Goal: Task Accomplishment & Management: Complete application form

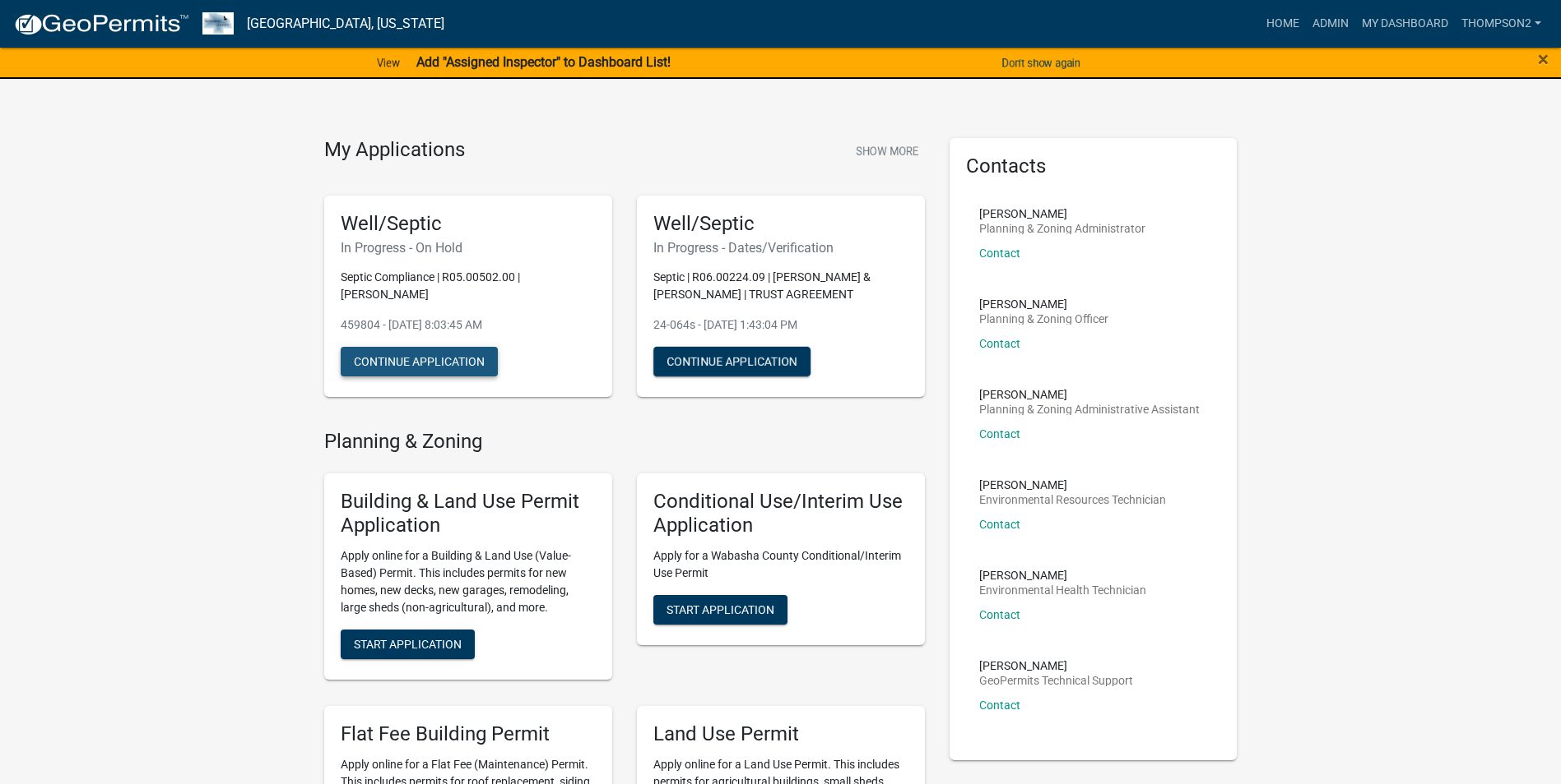
click at [459, 354] on button "Continue Application" at bounding box center [418, 362] width 157 height 30
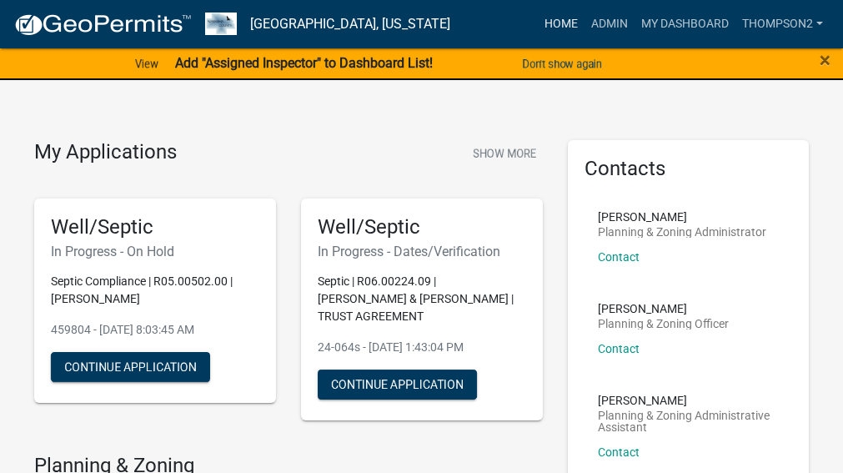
click at [563, 19] on link "Home" at bounding box center [561, 24] width 47 height 32
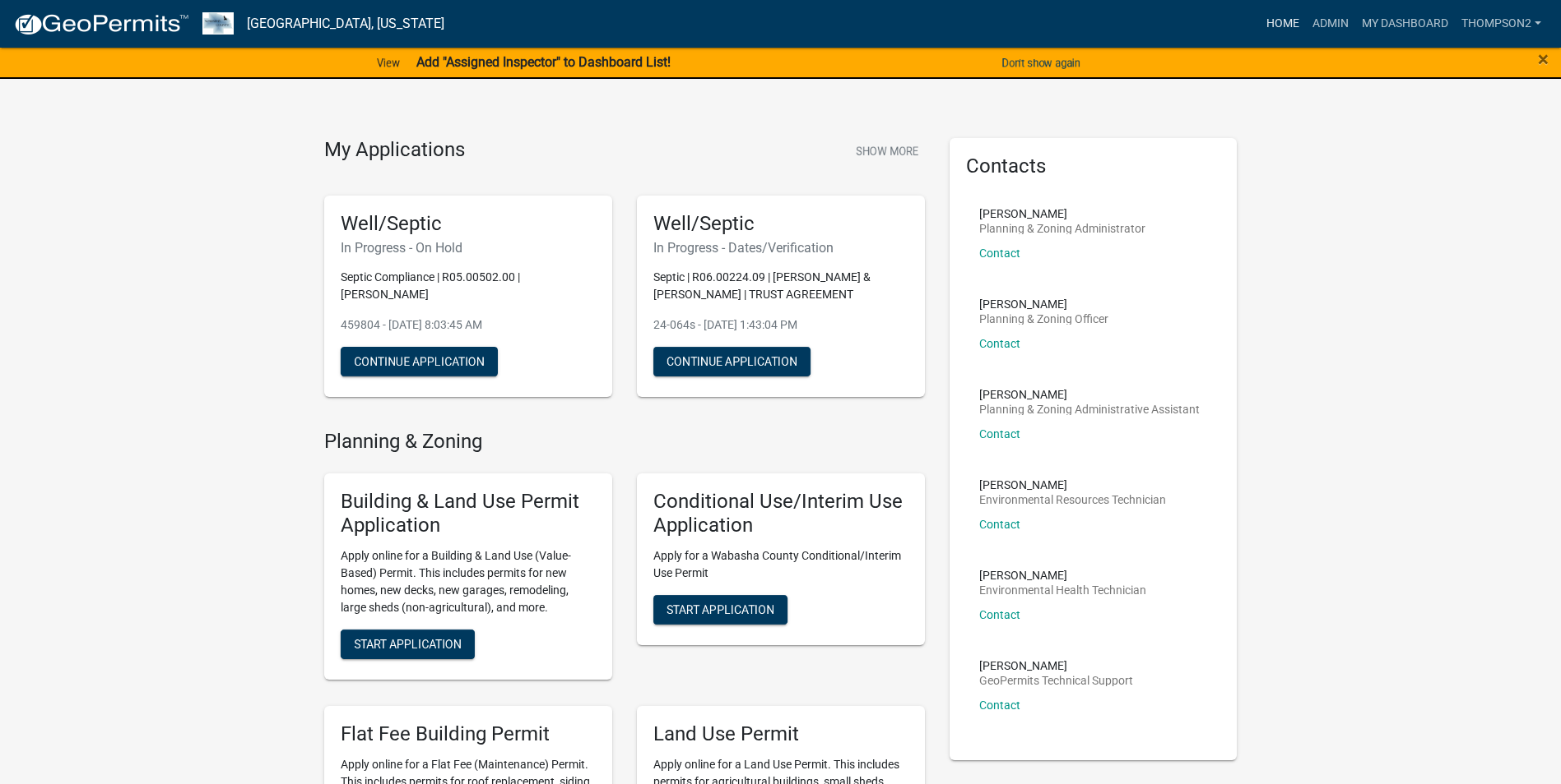
drag, startPoint x: 1268, startPoint y: 29, endPoint x: 1206, endPoint y: 47, distance: 64.6
click at [831, 29] on link "Home" at bounding box center [1282, 24] width 46 height 32
click at [444, 374] on button "Continue Application" at bounding box center [418, 362] width 157 height 30
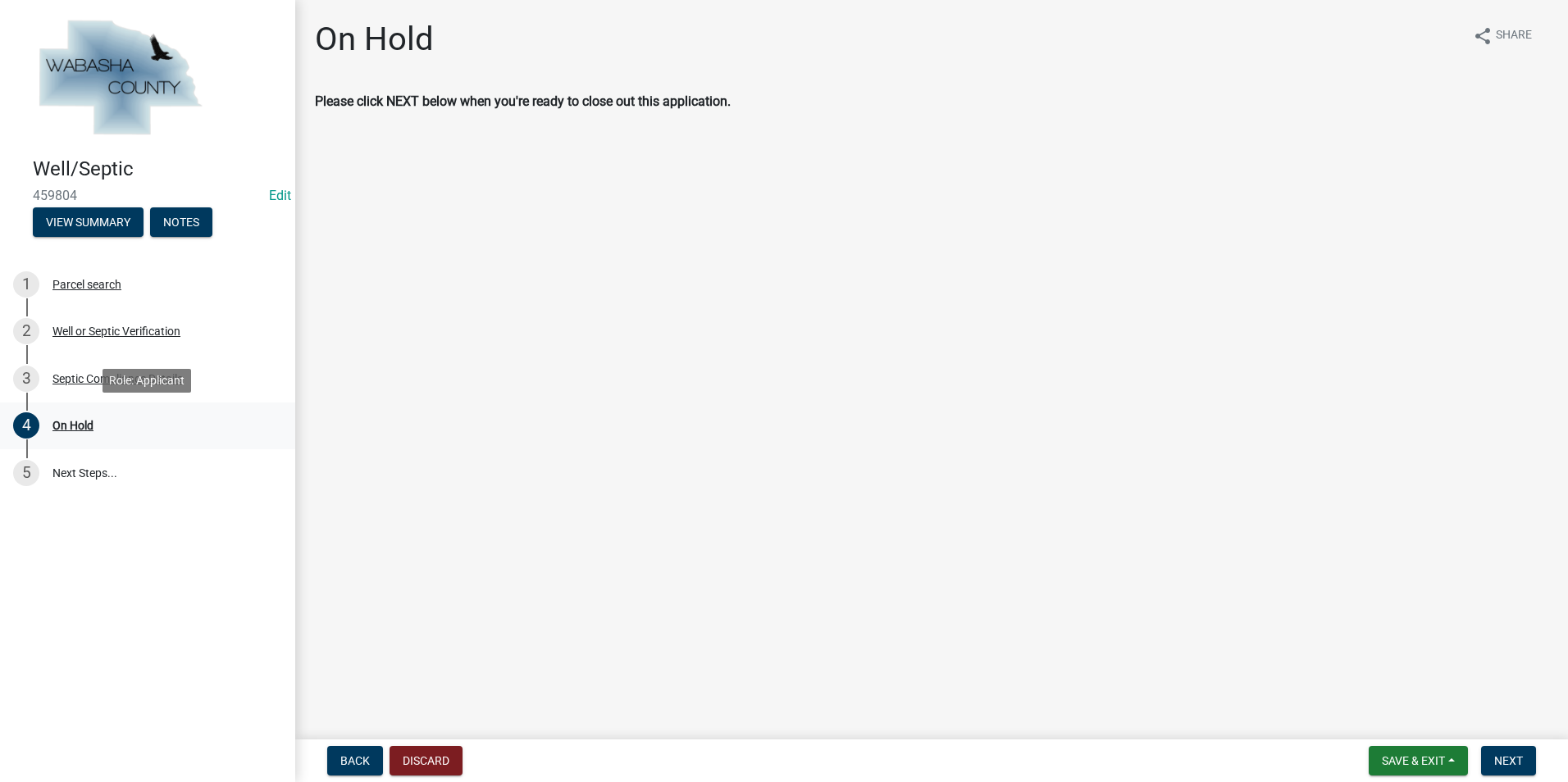
click at [78, 420] on div "On Hold" at bounding box center [73, 426] width 41 height 12
click at [68, 383] on div "Septic Compliance Details" at bounding box center [117, 379] width 131 height 12
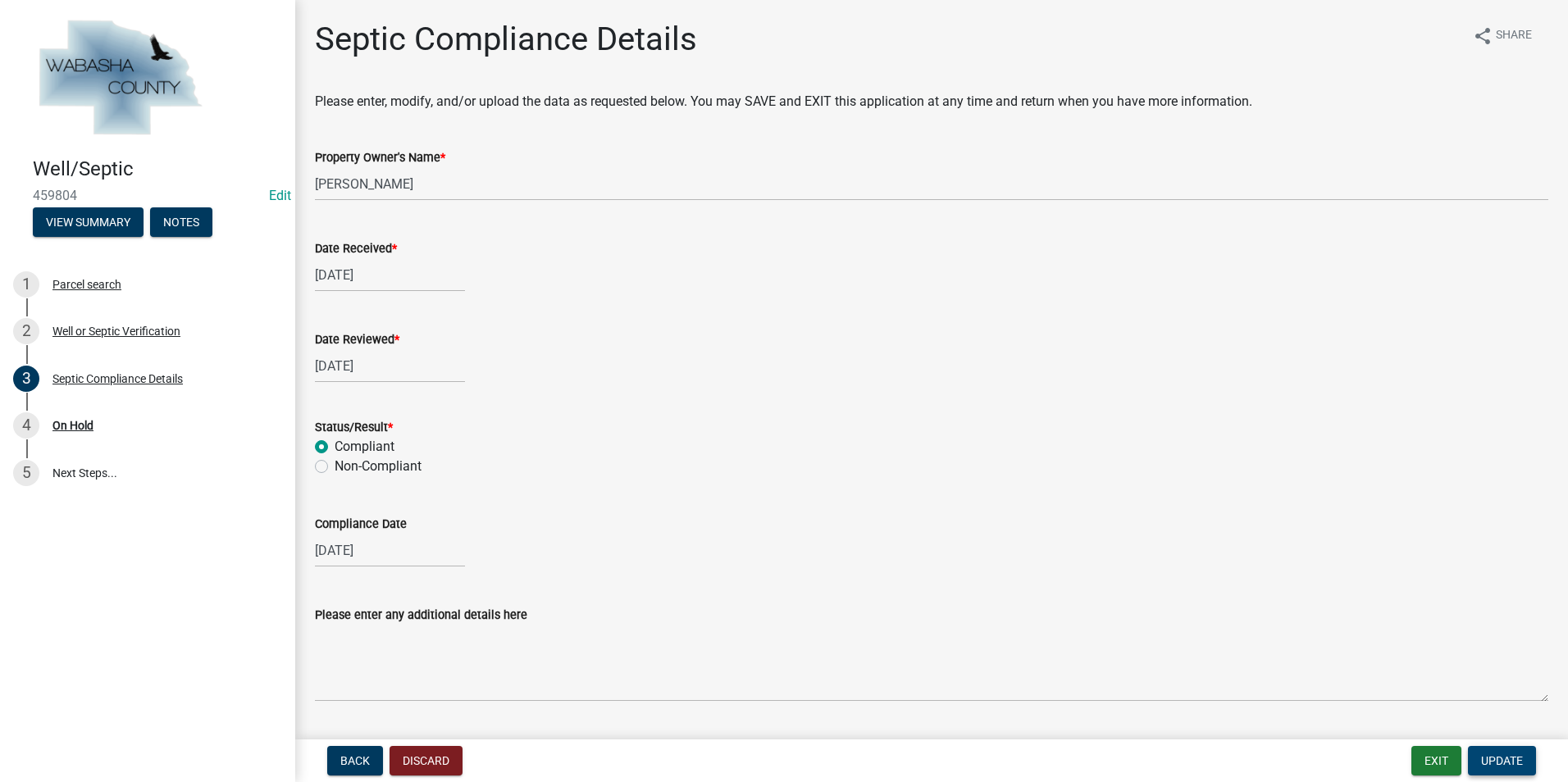
click at [828, 464] on button "Update" at bounding box center [1501, 761] width 68 height 30
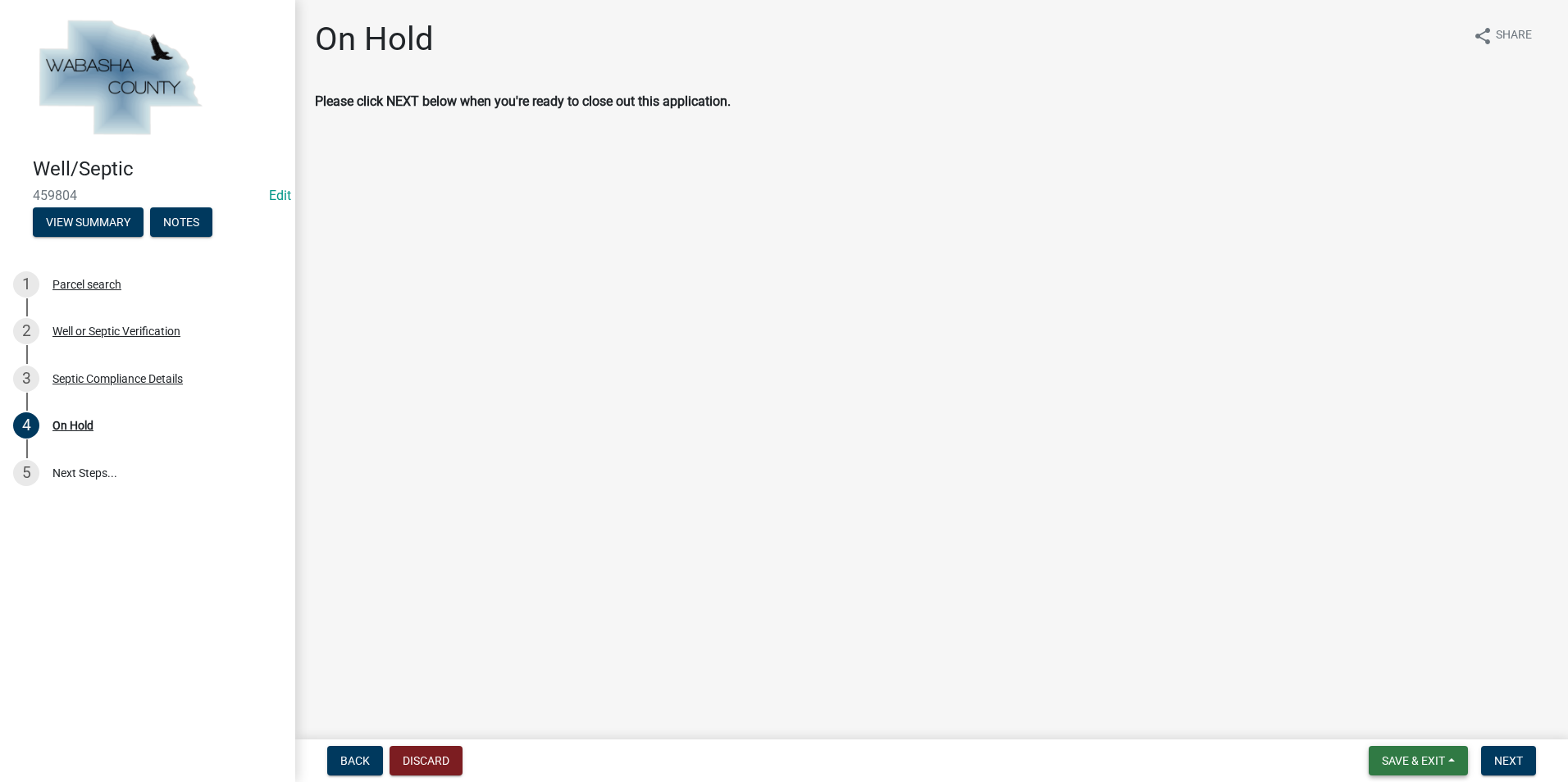
click at [828, 464] on button "Save & Exit" at bounding box center [1418, 761] width 99 height 30
click at [828, 464] on button "Save & Exit" at bounding box center [1402, 718] width 131 height 39
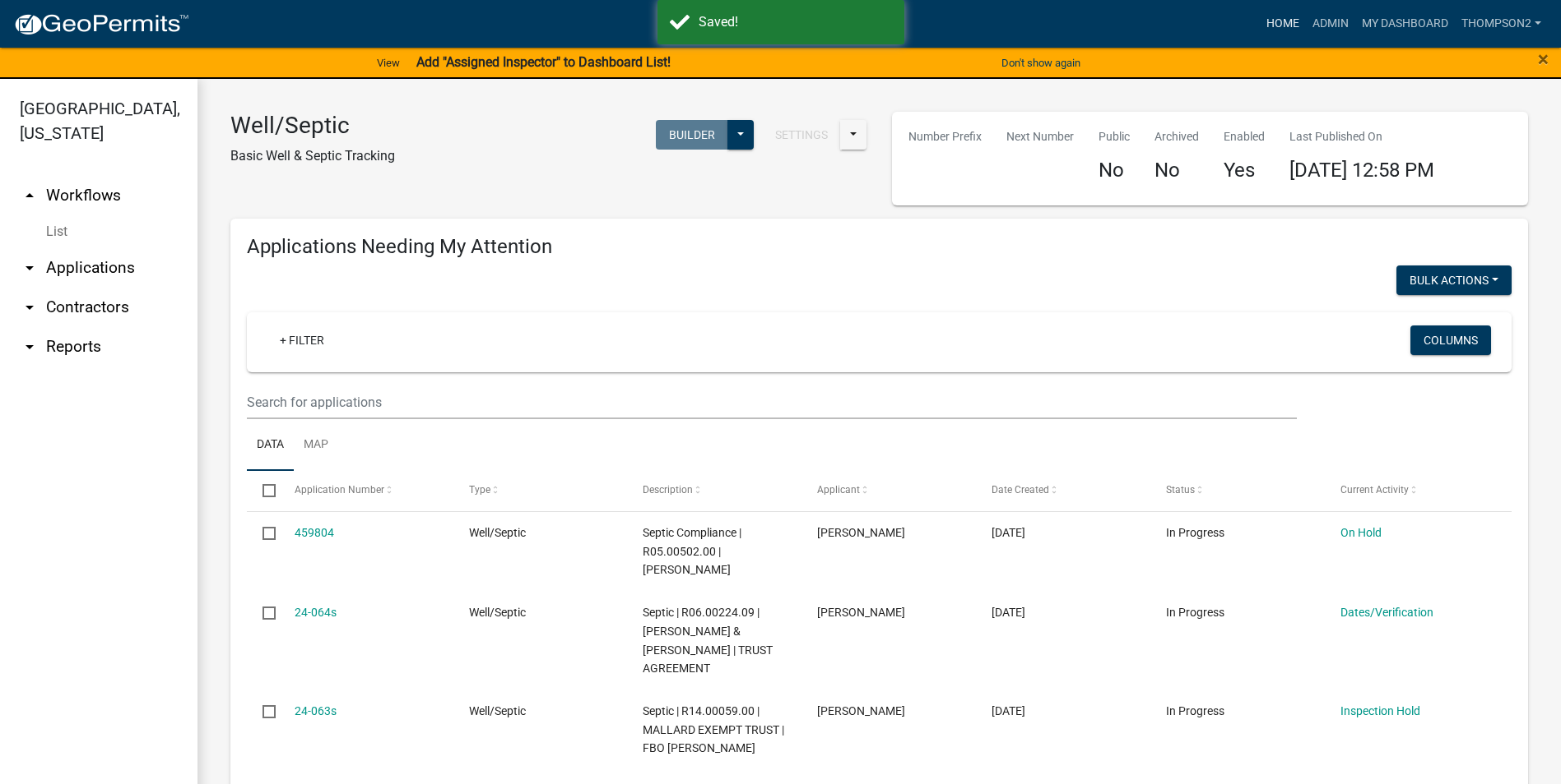
click at [831, 16] on link "Home" at bounding box center [1282, 24] width 46 height 32
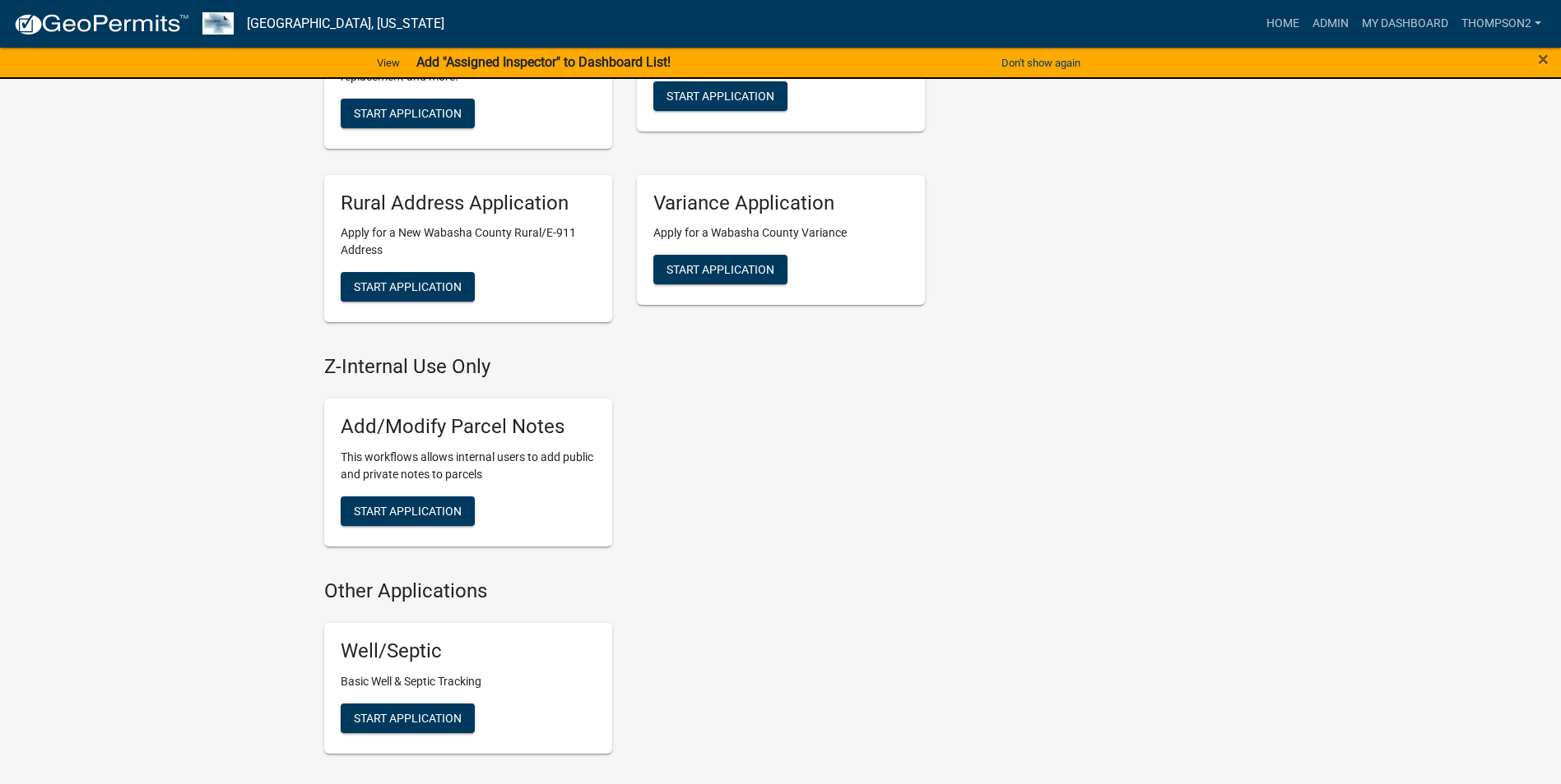
scroll to position [822, 0]
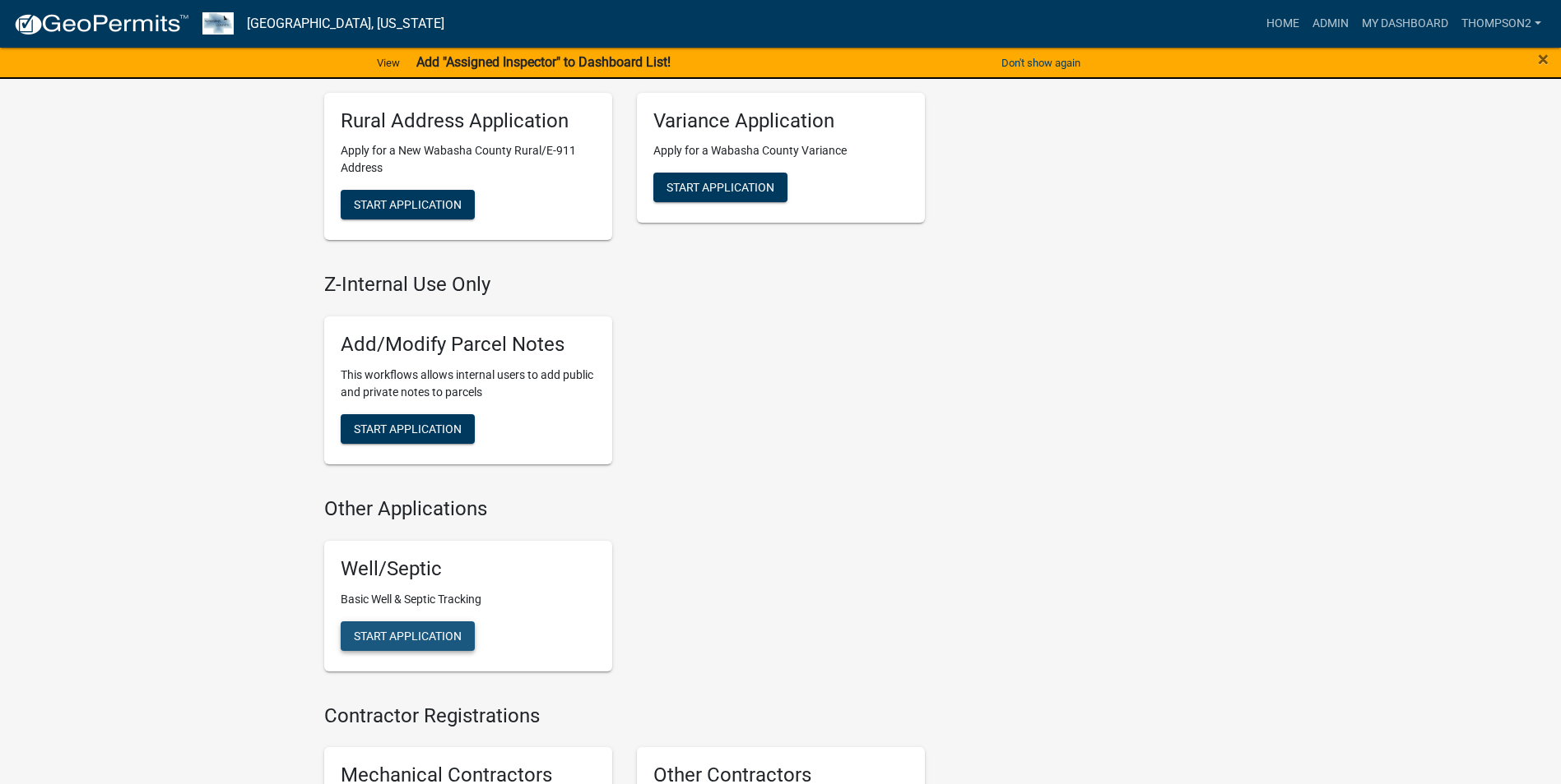
click at [418, 465] on span "Start Application" at bounding box center [408, 635] width 108 height 13
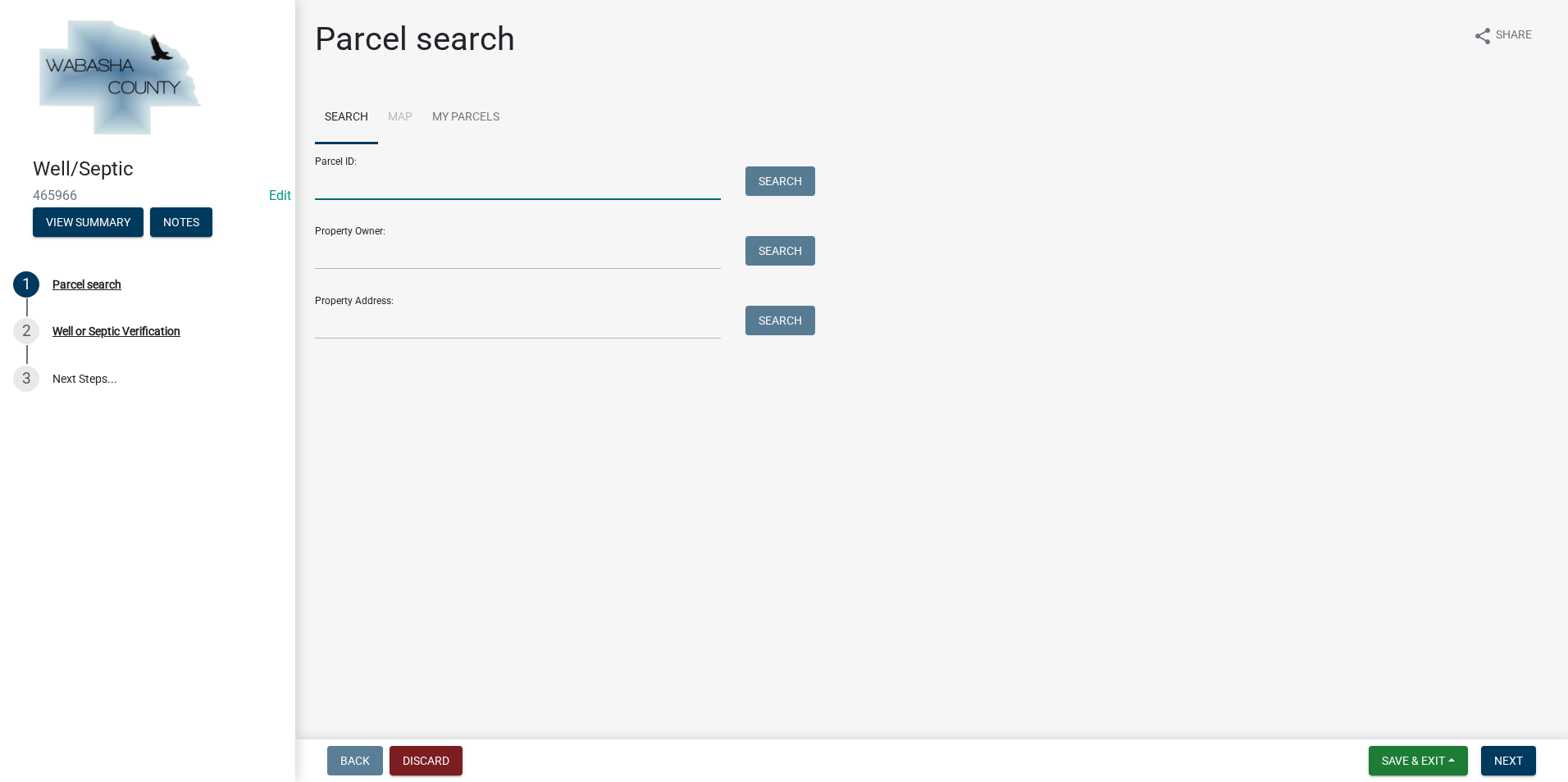
click at [325, 188] on input "Parcel ID:" at bounding box center [517, 183] width 406 height 33
type input "r09.00143.00"
click at [788, 185] on button "Search" at bounding box center [780, 181] width 70 height 30
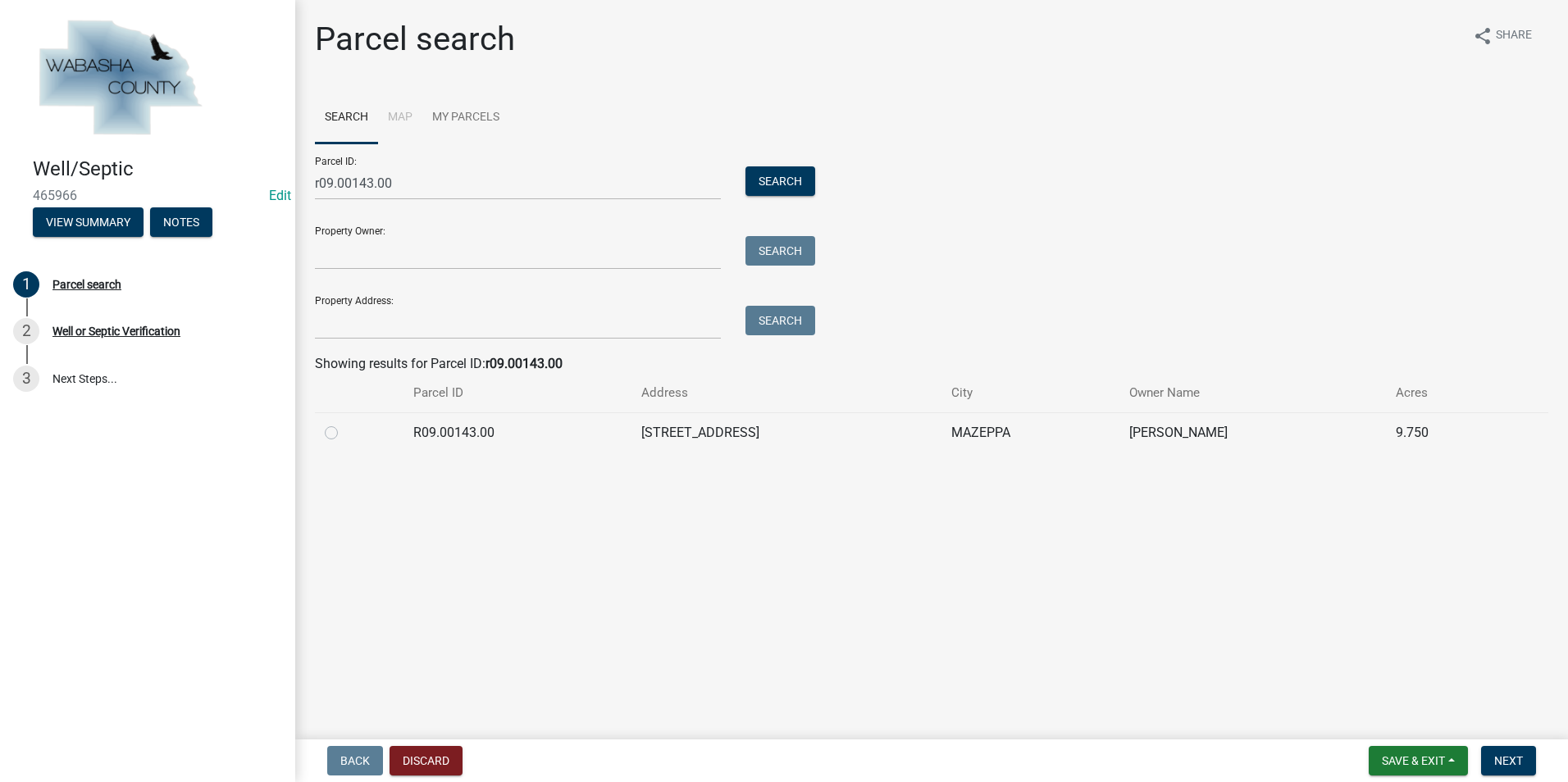
click at [344, 423] on label at bounding box center [344, 423] width 0 height 0
click at [344, 434] on input "radio" at bounding box center [349, 428] width 11 height 11
radio input "true"
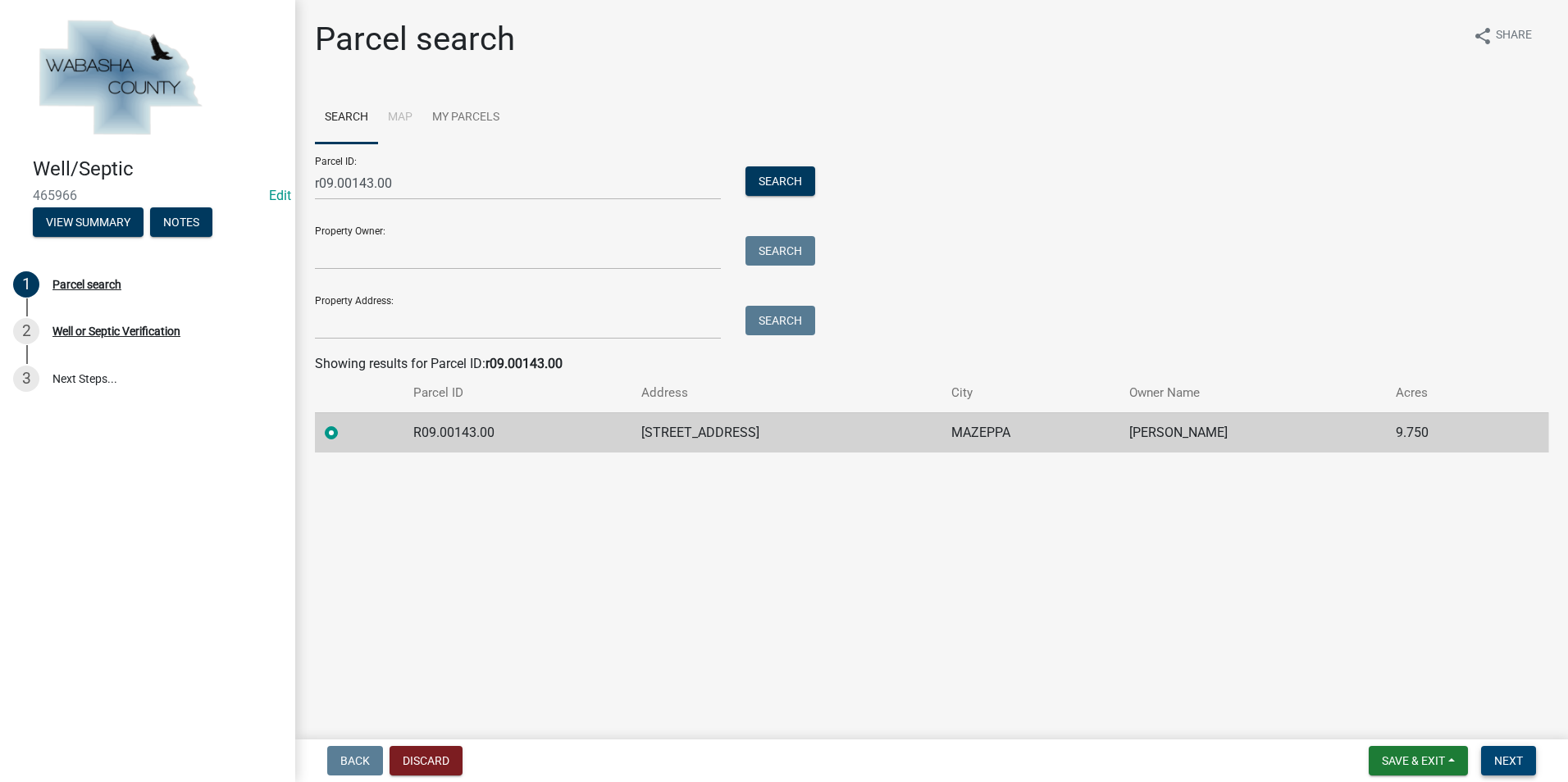
click at [828, 464] on span "Next" at bounding box center [1508, 760] width 29 height 13
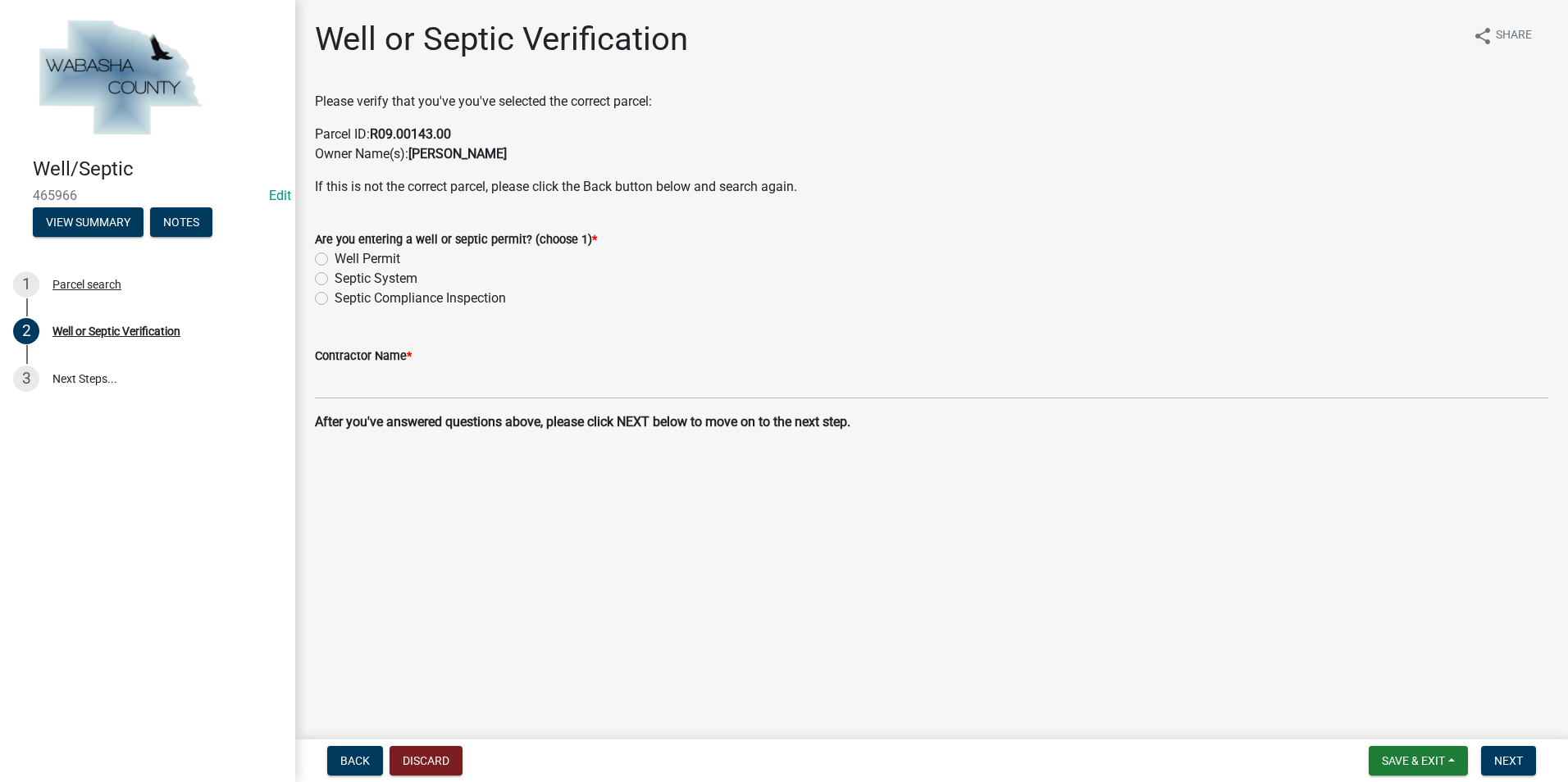
click at [334, 298] on label "Septic Compliance Inspection" at bounding box center [420, 298] width 171 height 20
click at [334, 298] on input "Septic Compliance Inspection" at bounding box center [339, 293] width 11 height 11
radio input "true"
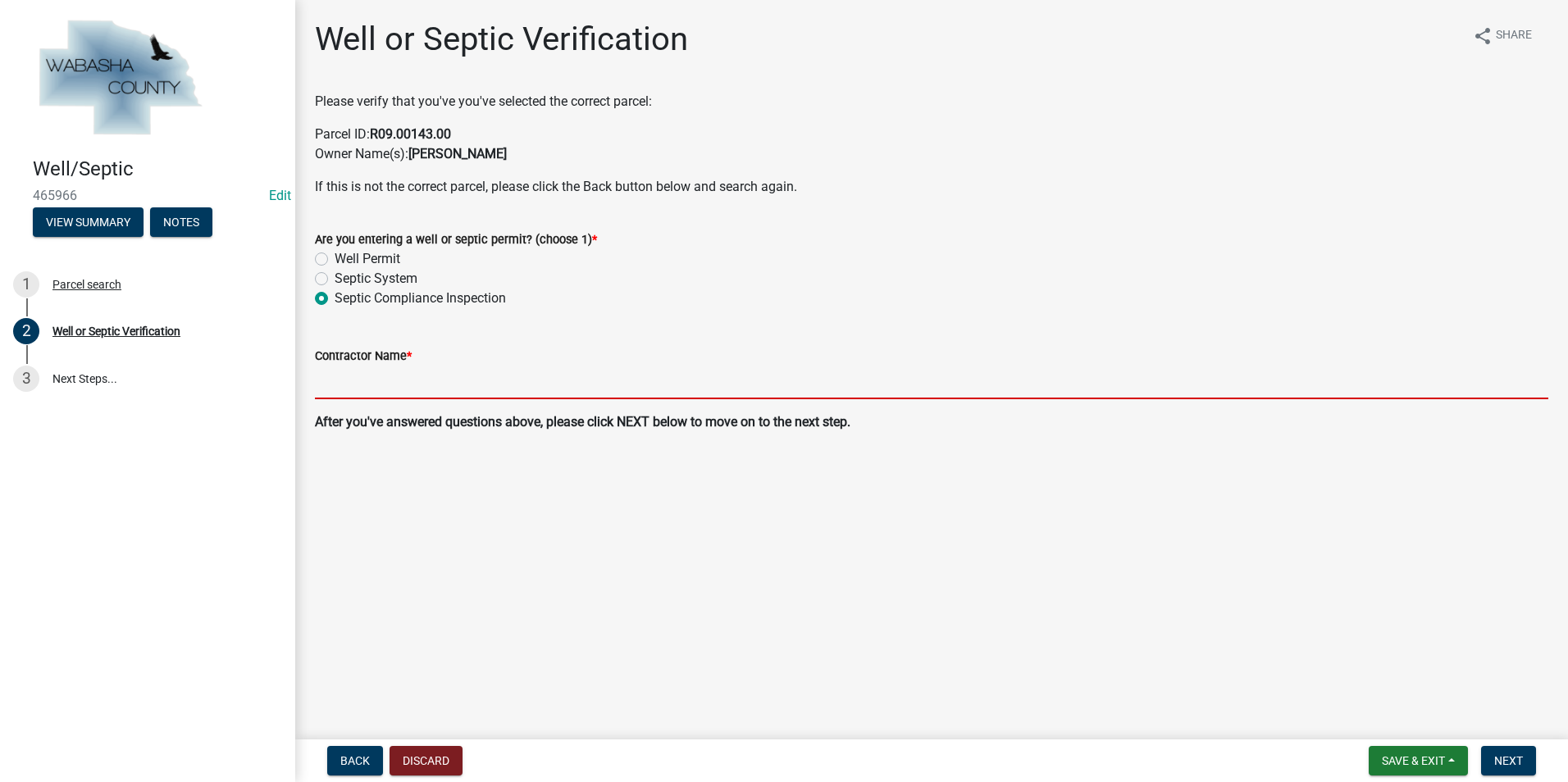
click at [342, 375] on input "Contractor Name *" at bounding box center [932, 383] width 1234 height 33
type input "Hofschulte Backhoe & Septic"
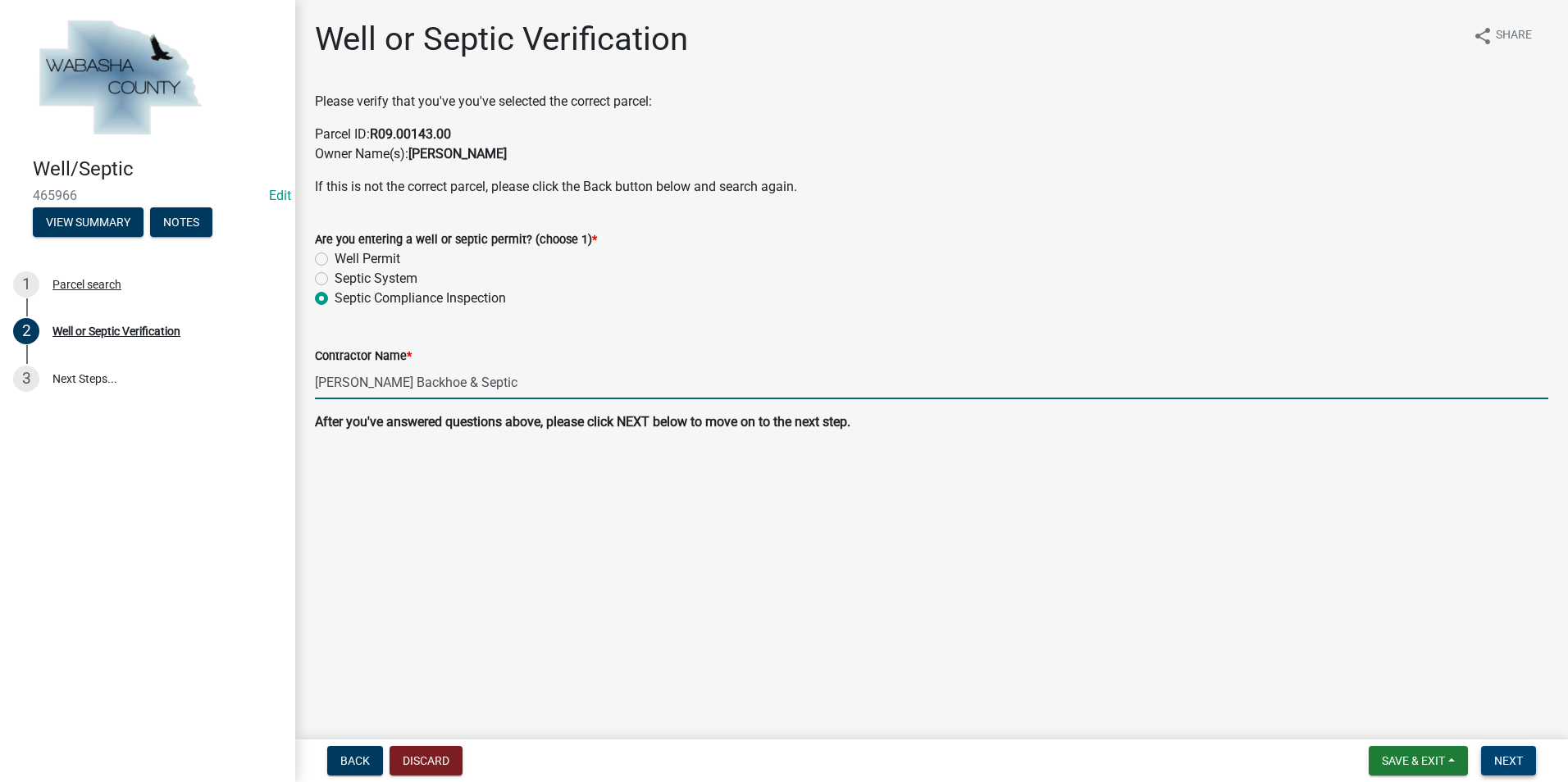
click at [828, 464] on button "Next" at bounding box center [1509, 761] width 55 height 30
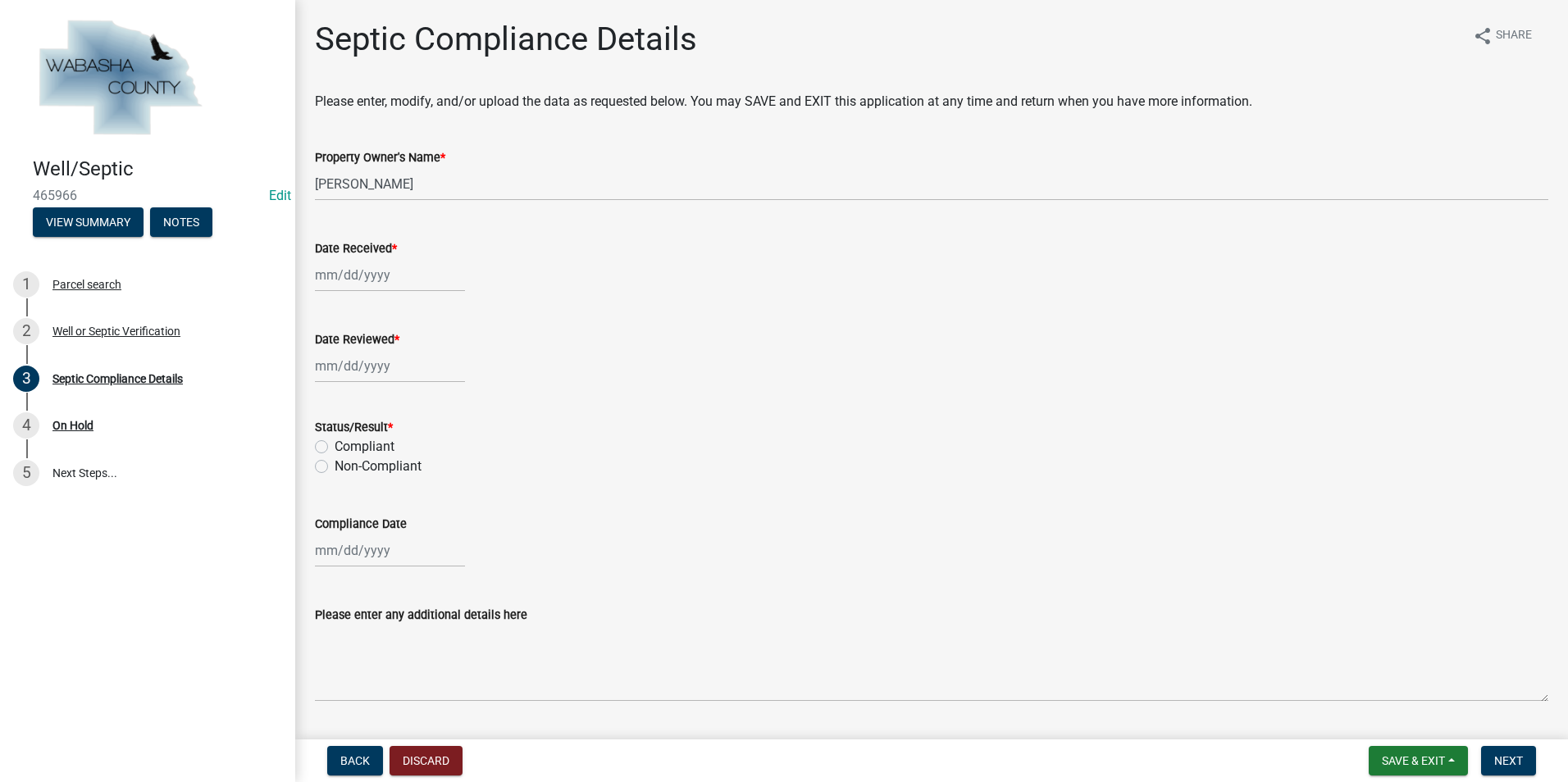
select select "8"
select select "2025"
click at [358, 279] on div "Jan Feb Mar Apr May Jun Jul Aug Sep 2023 2024 2025 Mo Tu We Th Fr Sa Su 28 29 3…" at bounding box center [390, 275] width 151 height 33
click at [332, 440] on div "18" at bounding box center [331, 441] width 27 height 27
type input "08/18/2025"
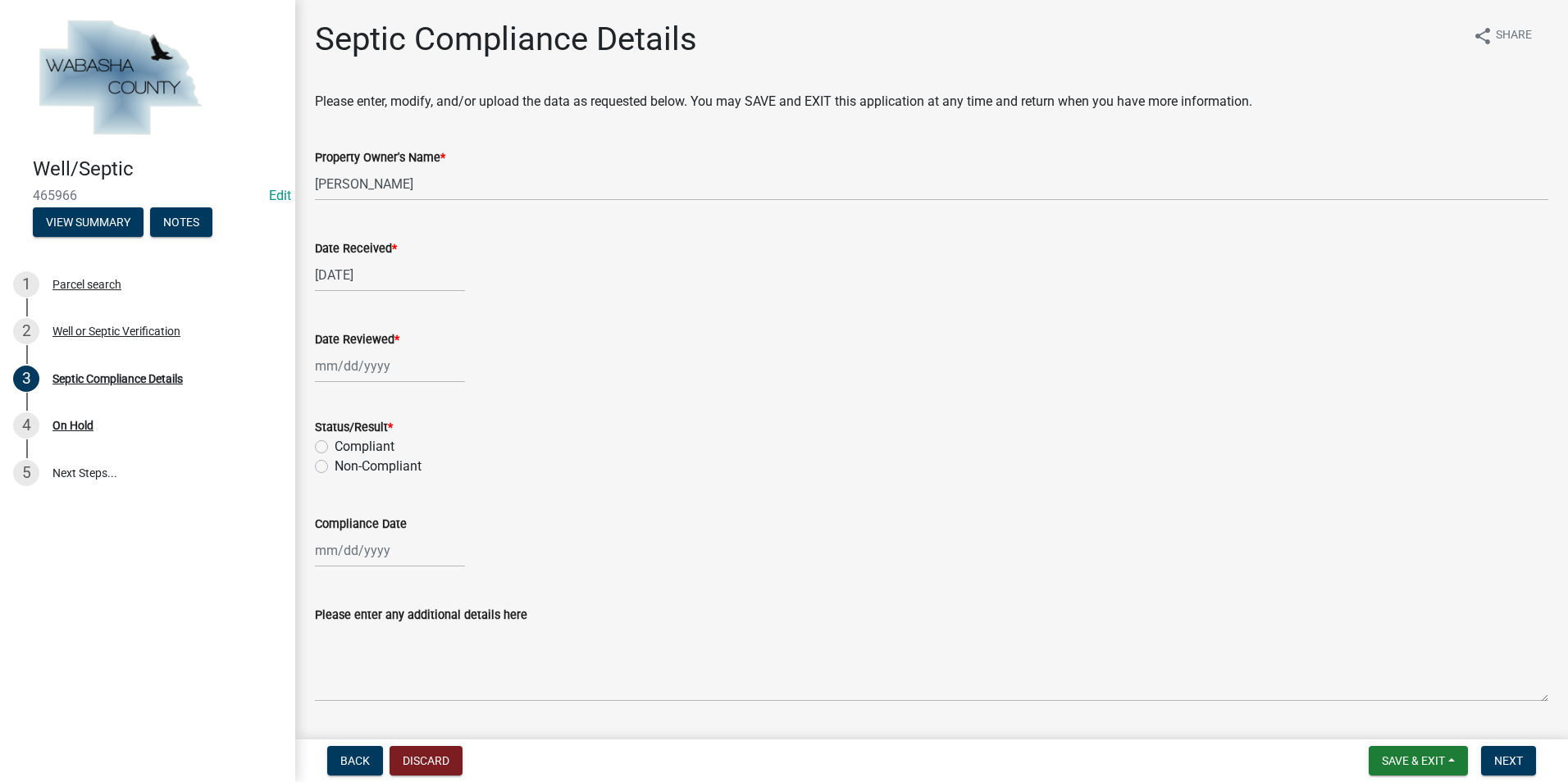
select select "8"
select select "2025"
click at [338, 378] on div "Jan Feb Mar Apr May Jun Jul Aug Sep 2023 2024 2025 Mo Tu We Th Fr Sa Su 28 29 3…" at bounding box center [390, 366] width 151 height 33
click at [348, 464] on div "19" at bounding box center [357, 532] width 27 height 27
type input "08/19/2025"
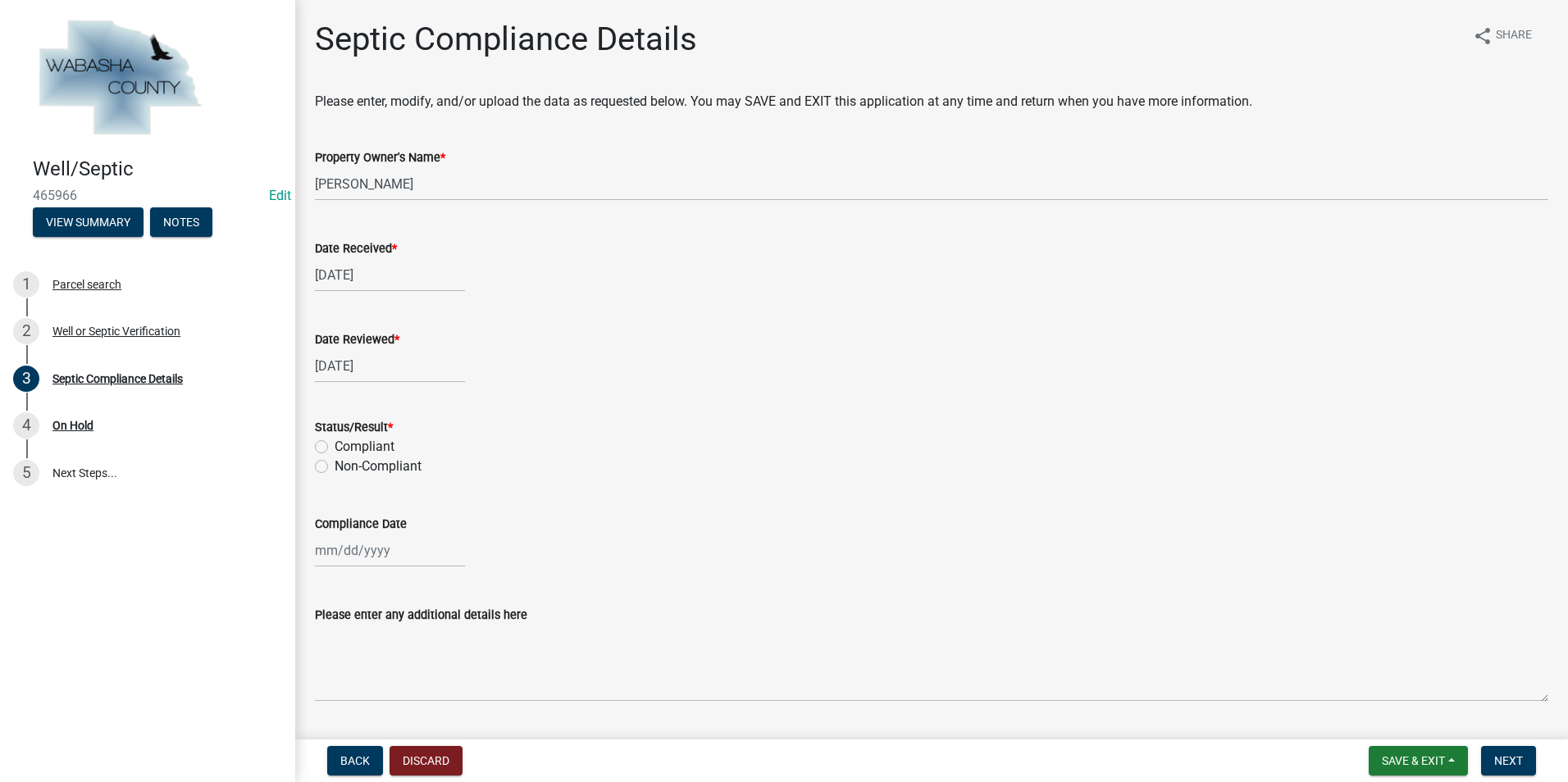
click at [334, 445] on label "Compliant" at bounding box center [364, 447] width 60 height 20
click at [334, 445] on input "Compliant" at bounding box center [339, 442] width 11 height 11
radio input "true"
click at [349, 464] on div at bounding box center [390, 551] width 151 height 33
select select "8"
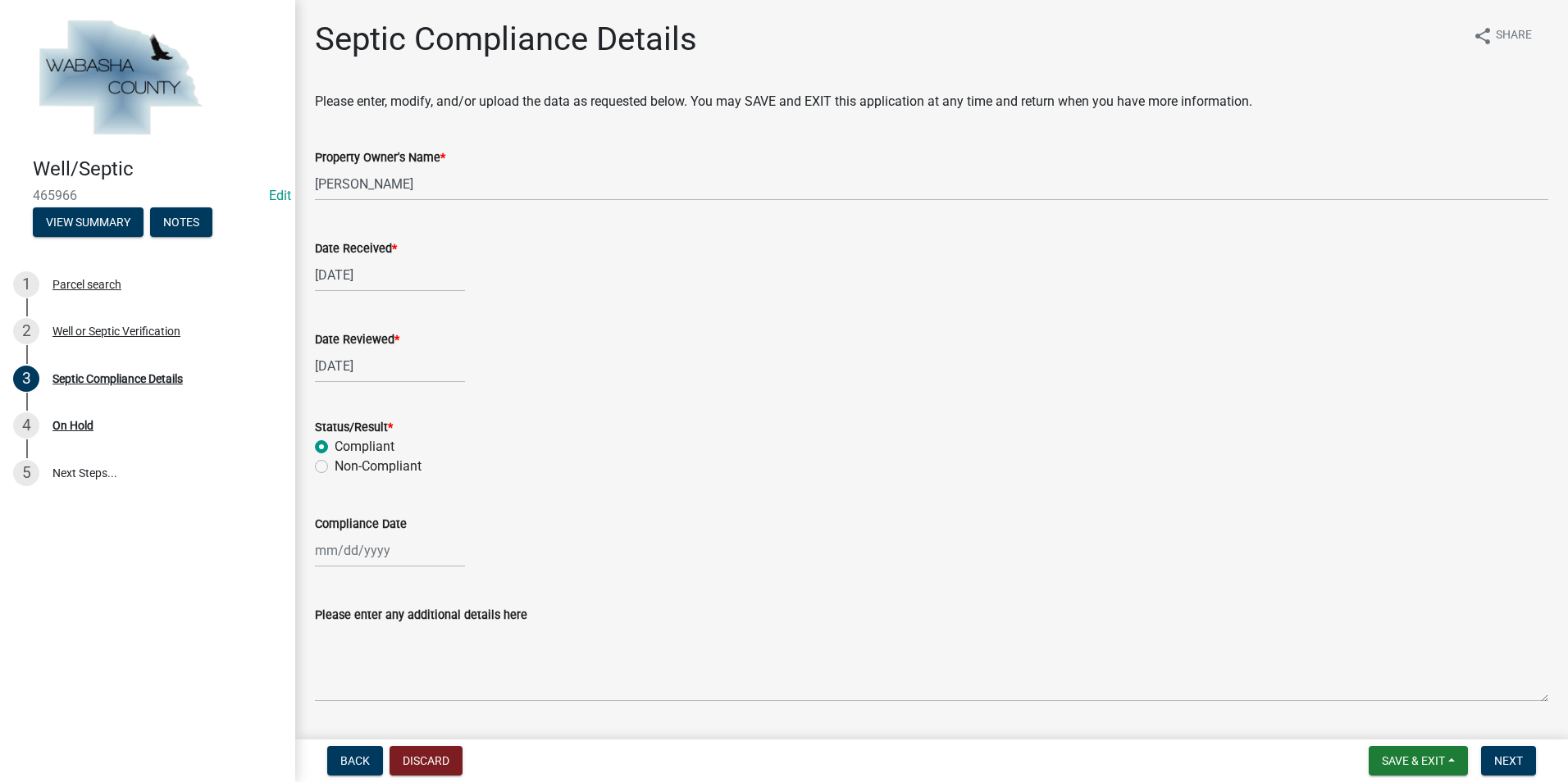
select select "2025"
click at [384, 437] on div "13" at bounding box center [384, 437] width 27 height 27
type input "08/13/2025"
click at [828, 464] on button "Save & Exit" at bounding box center [1418, 761] width 99 height 30
click at [828, 464] on button "Save & Exit" at bounding box center [1402, 718] width 131 height 39
